Goal: Book appointment/travel/reservation

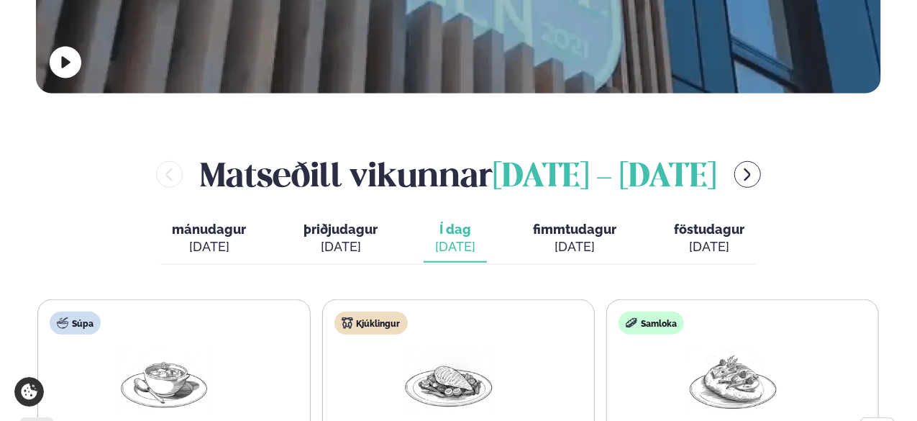
scroll to position [604, 0]
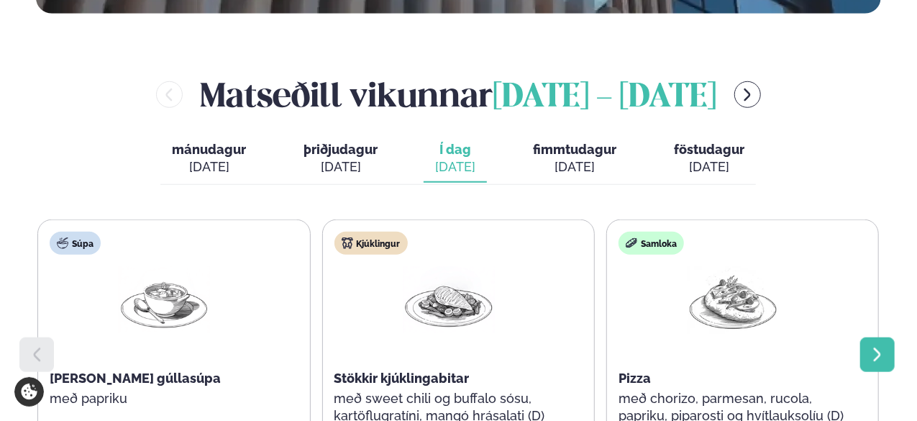
click at [466, 337] on div at bounding box center [877, 354] width 35 height 35
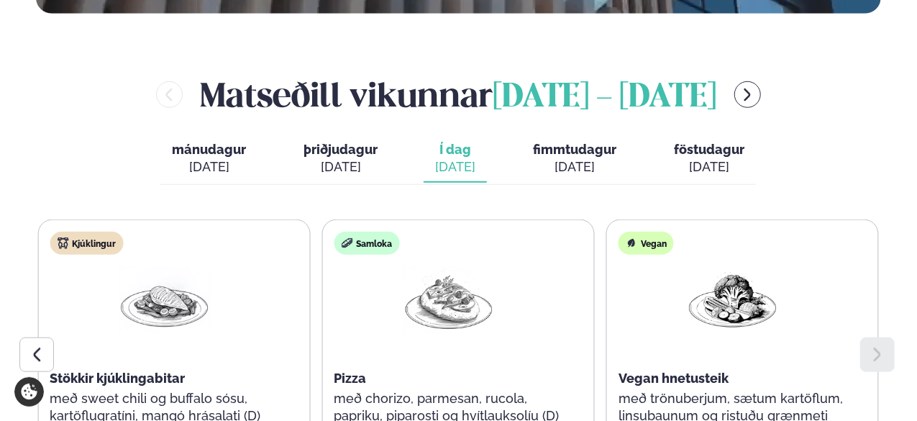
click at [466, 142] on span "fimmtudagur" at bounding box center [574, 149] width 83 height 15
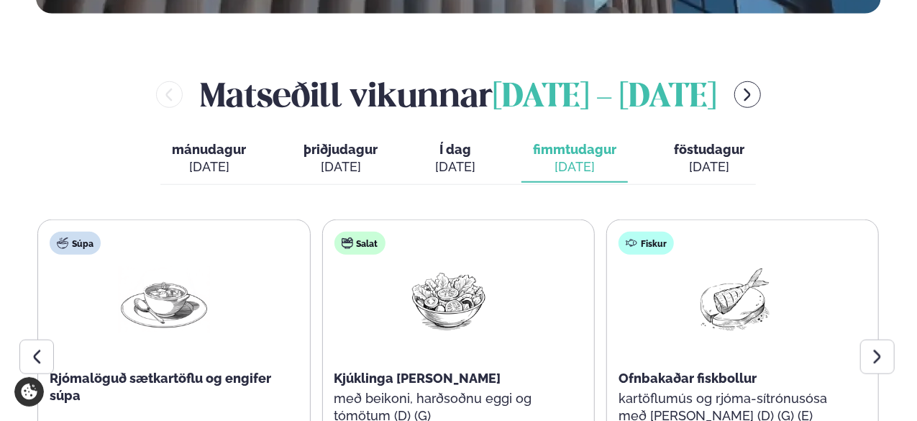
scroll to position [647, 0]
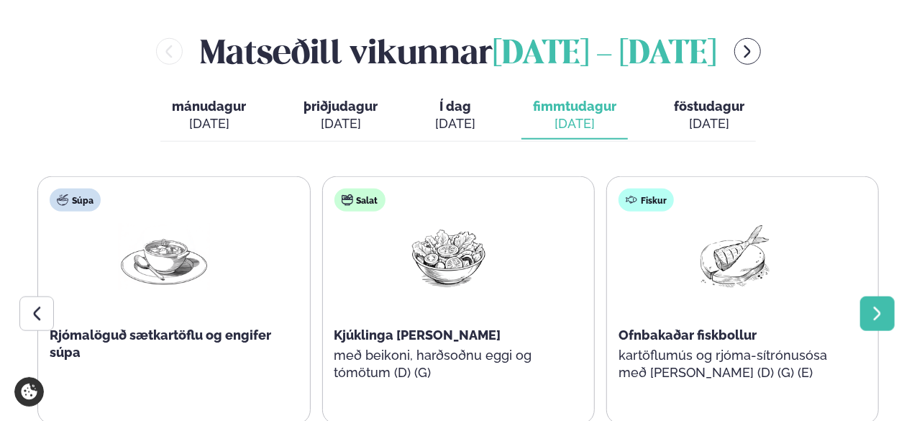
click at [466, 306] on icon at bounding box center [877, 313] width 7 height 14
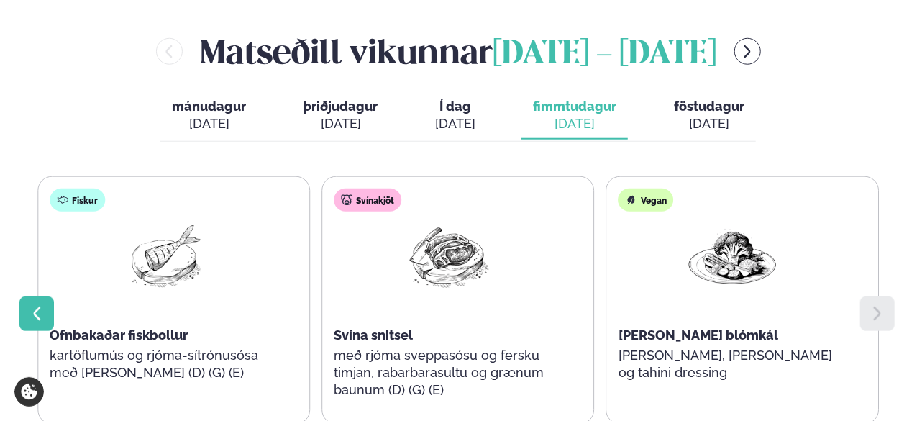
click at [36, 305] on icon at bounding box center [36, 313] width 17 height 17
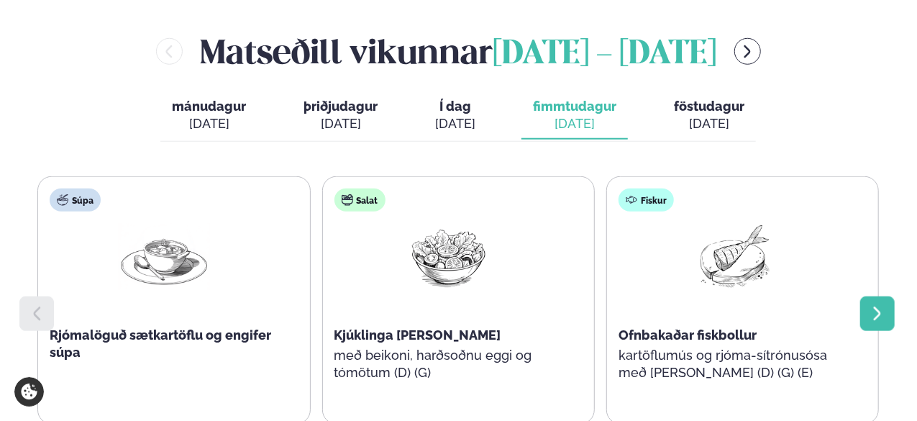
click at [466, 305] on icon at bounding box center [877, 313] width 17 height 17
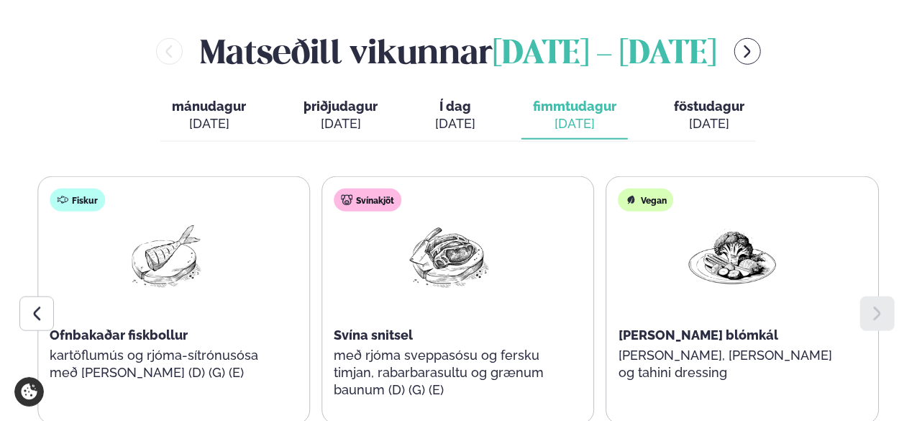
click at [466, 98] on span "föstudagur" at bounding box center [709, 105] width 70 height 15
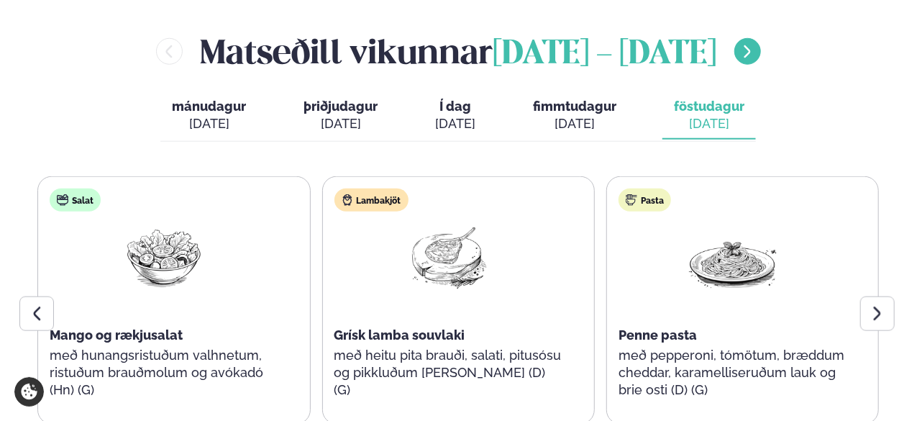
click at [466, 44] on icon "menu-btn-right" at bounding box center [747, 52] width 16 height 16
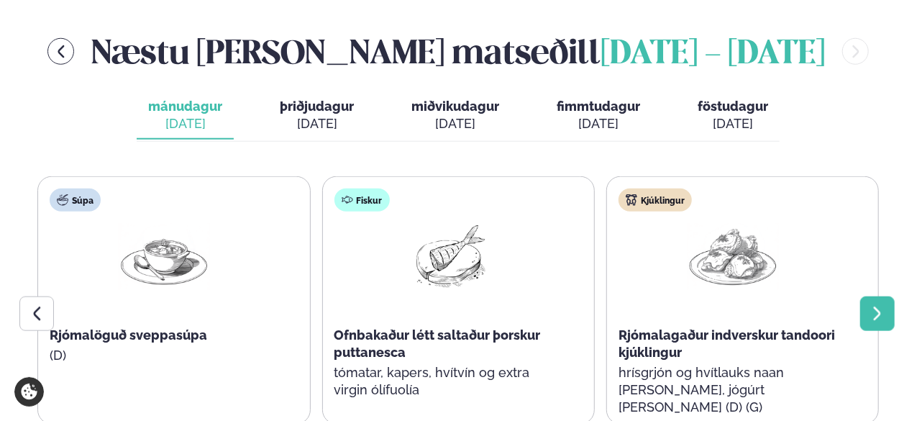
click at [466, 305] on icon at bounding box center [877, 313] width 17 height 17
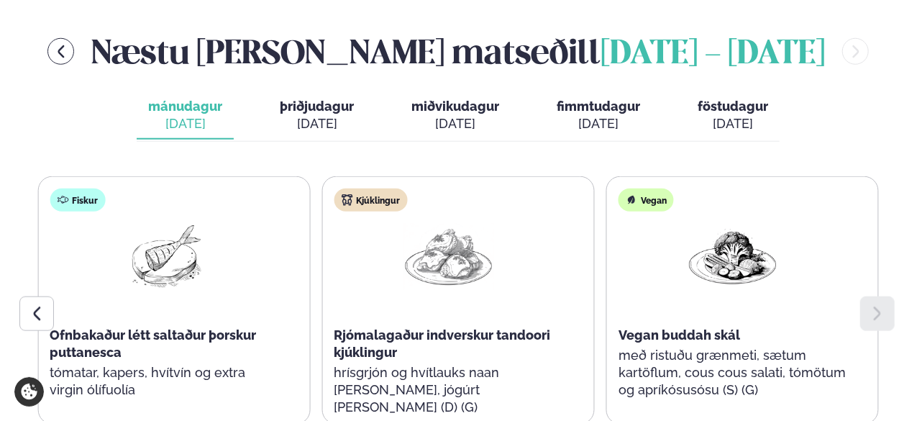
click at [324, 92] on button "þriðjudagur þri. sep. 9" at bounding box center [316, 115] width 97 height 47
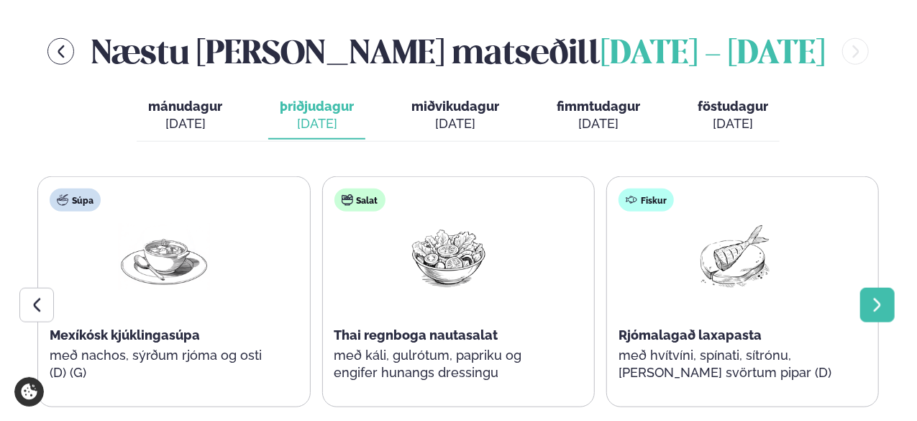
click at [466, 296] on icon at bounding box center [877, 304] width 17 height 17
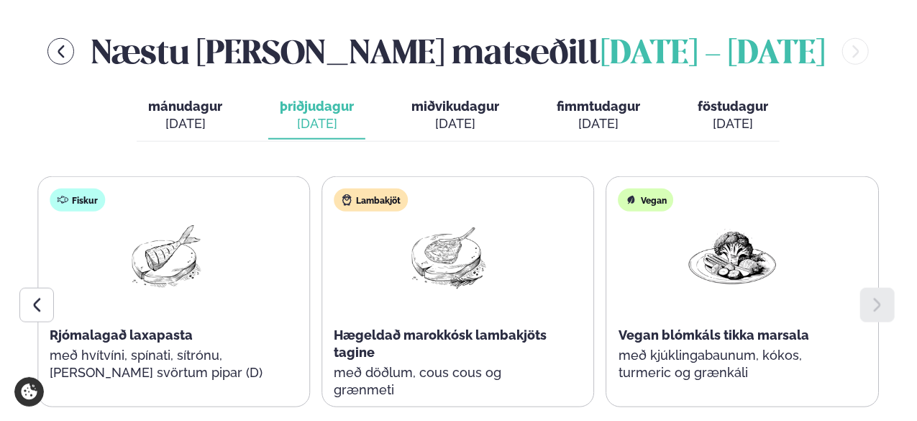
click at [449, 115] on div "sep. 10" at bounding box center [455, 123] width 88 height 17
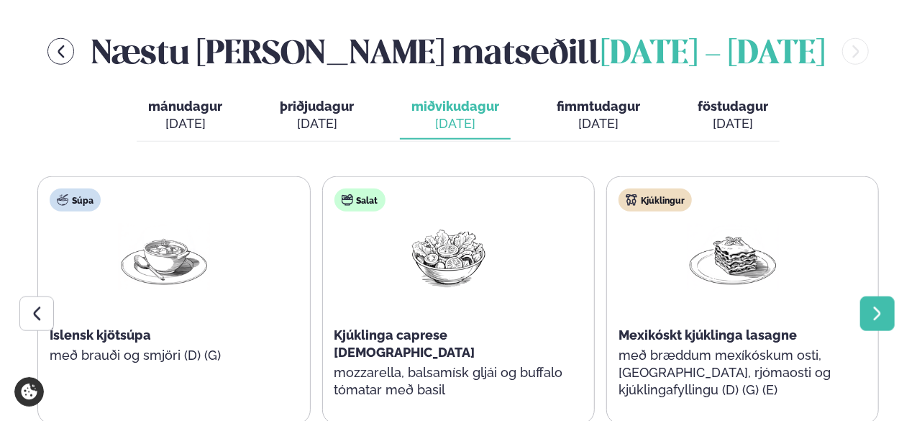
click at [466, 305] on icon at bounding box center [877, 313] width 17 height 17
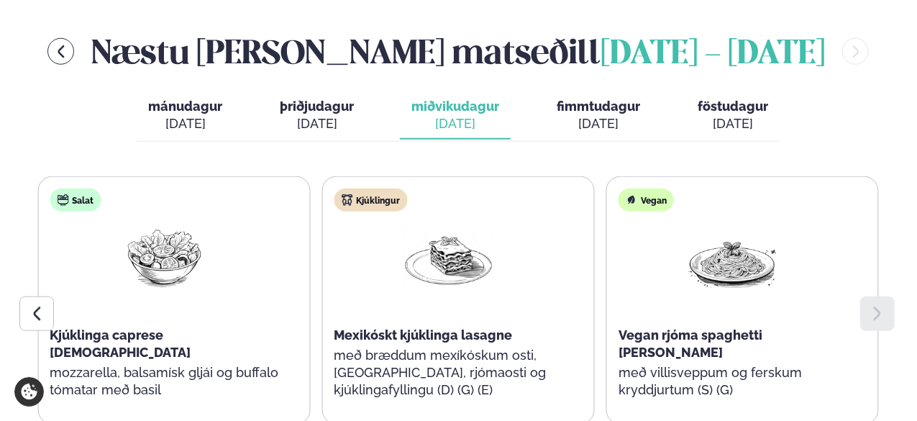
click at [466, 98] on span "fimmtudagur" at bounding box center [597, 105] width 83 height 15
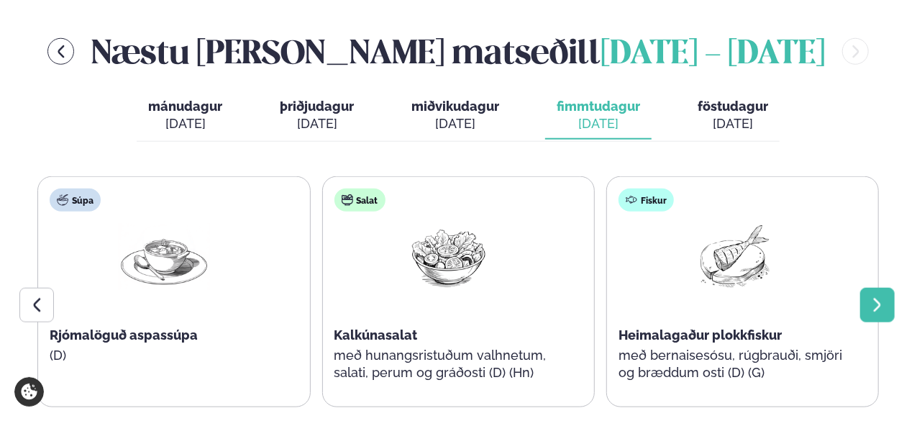
click at [466, 288] on div at bounding box center [877, 305] width 35 height 35
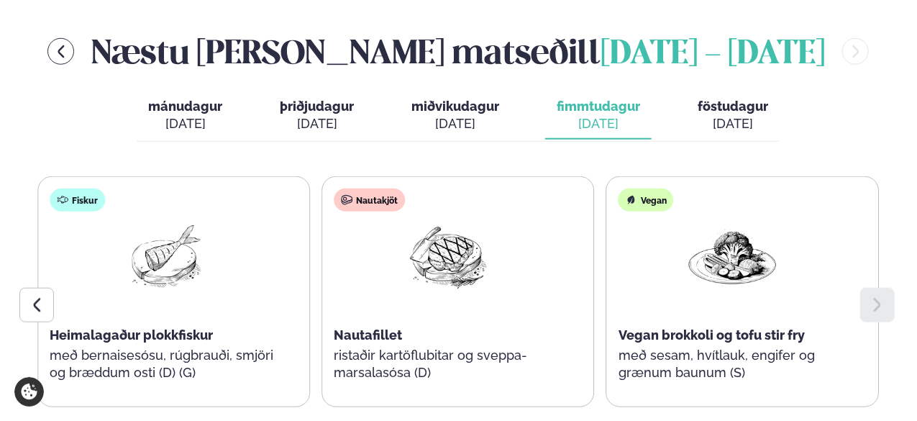
click at [466, 115] on div "sep. 12" at bounding box center [732, 123] width 70 height 17
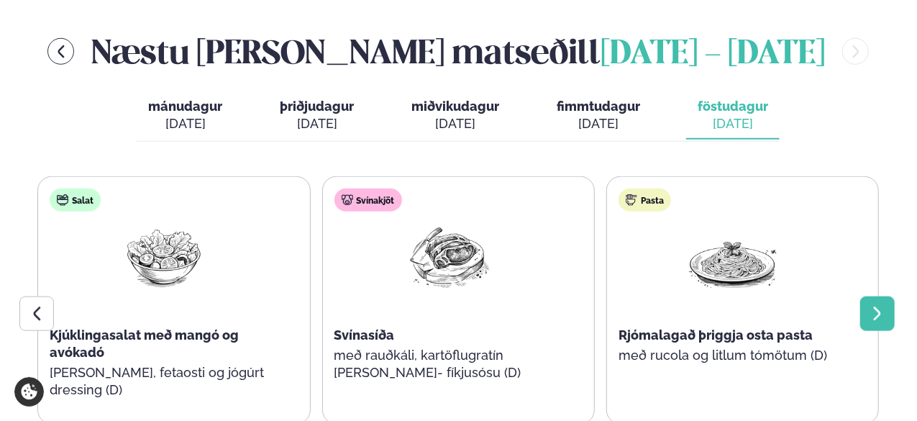
click at [466, 306] on icon at bounding box center [877, 313] width 7 height 14
